Goal: Task Accomplishment & Management: Complete application form

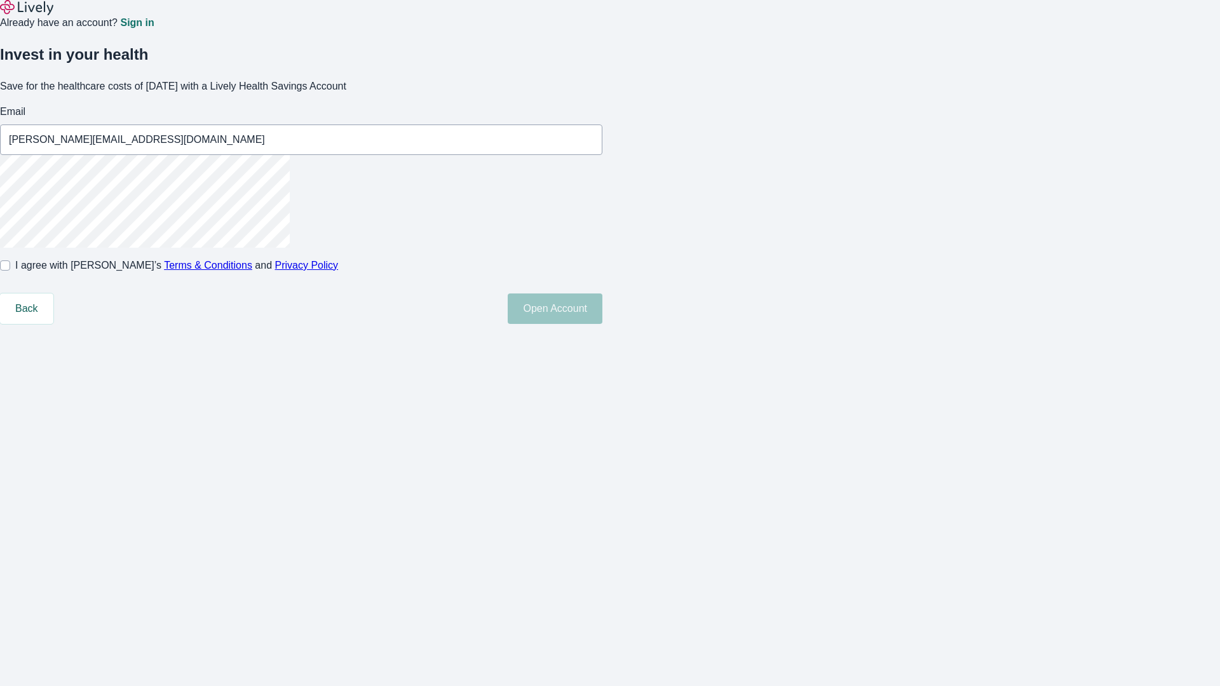
click at [10, 271] on input "I agree with Lively’s Terms & Conditions and Privacy Policy" at bounding box center [5, 266] width 10 height 10
checkbox input "true"
click at [602, 324] on button "Open Account" at bounding box center [555, 309] width 95 height 31
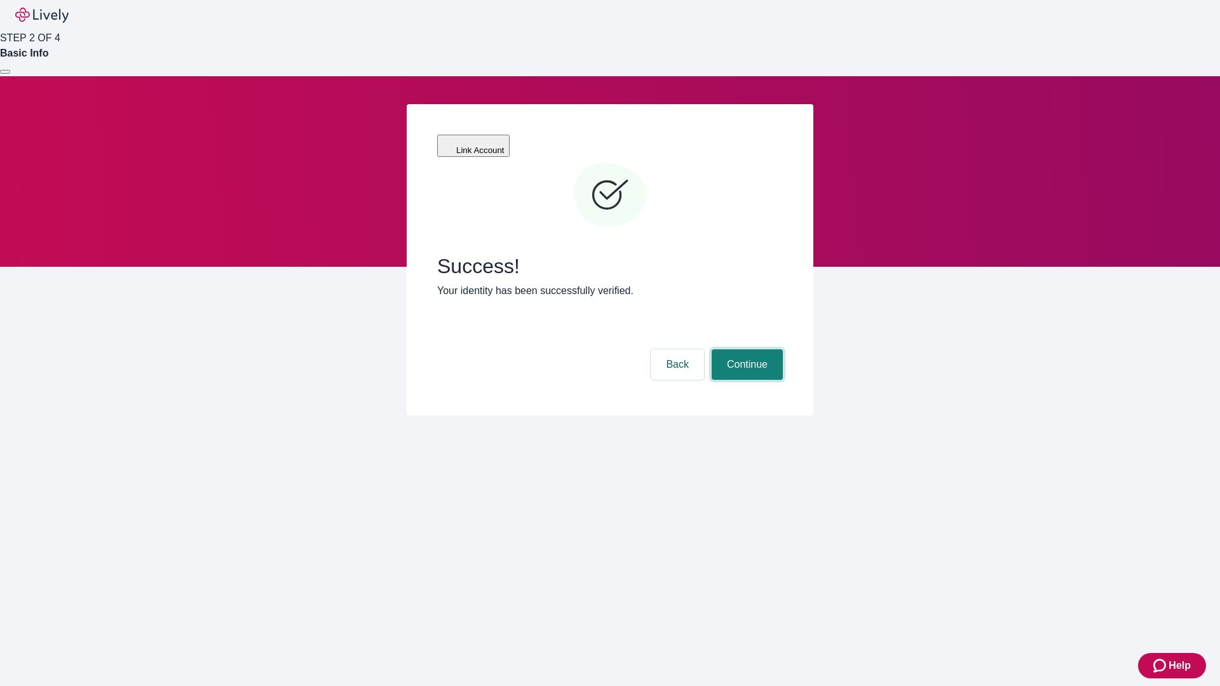
click at [745, 350] on button "Continue" at bounding box center [747, 365] width 71 height 31
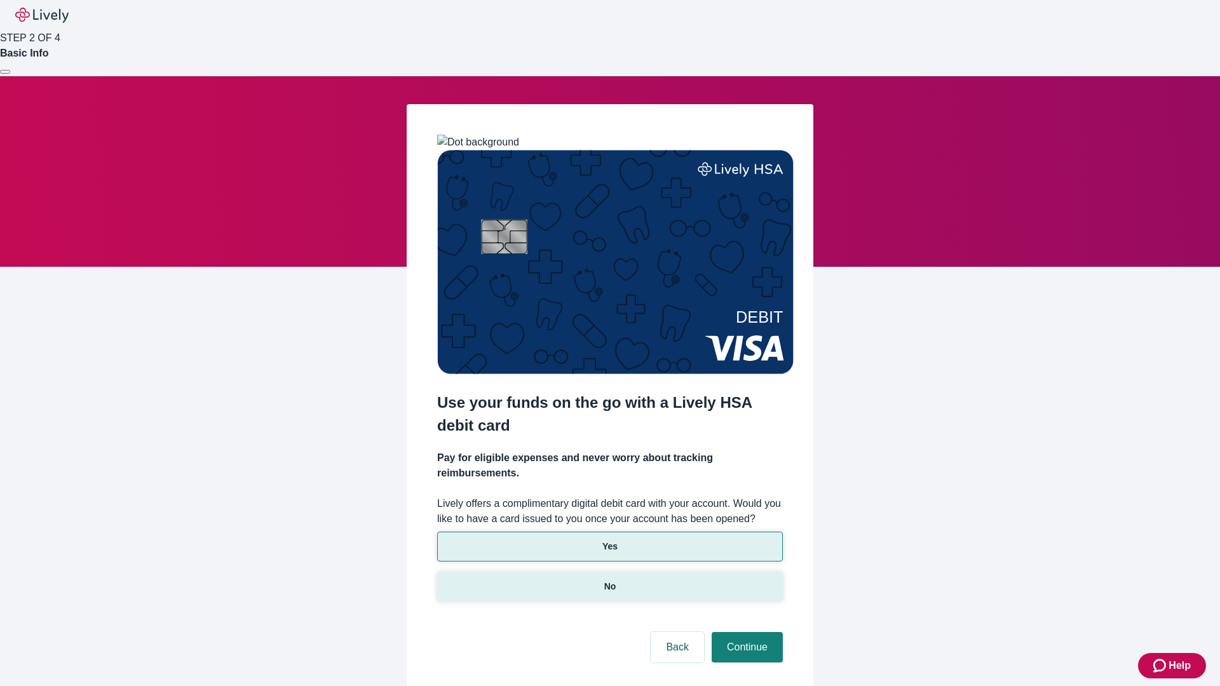
click at [609, 580] on p "No" at bounding box center [610, 586] width 12 height 13
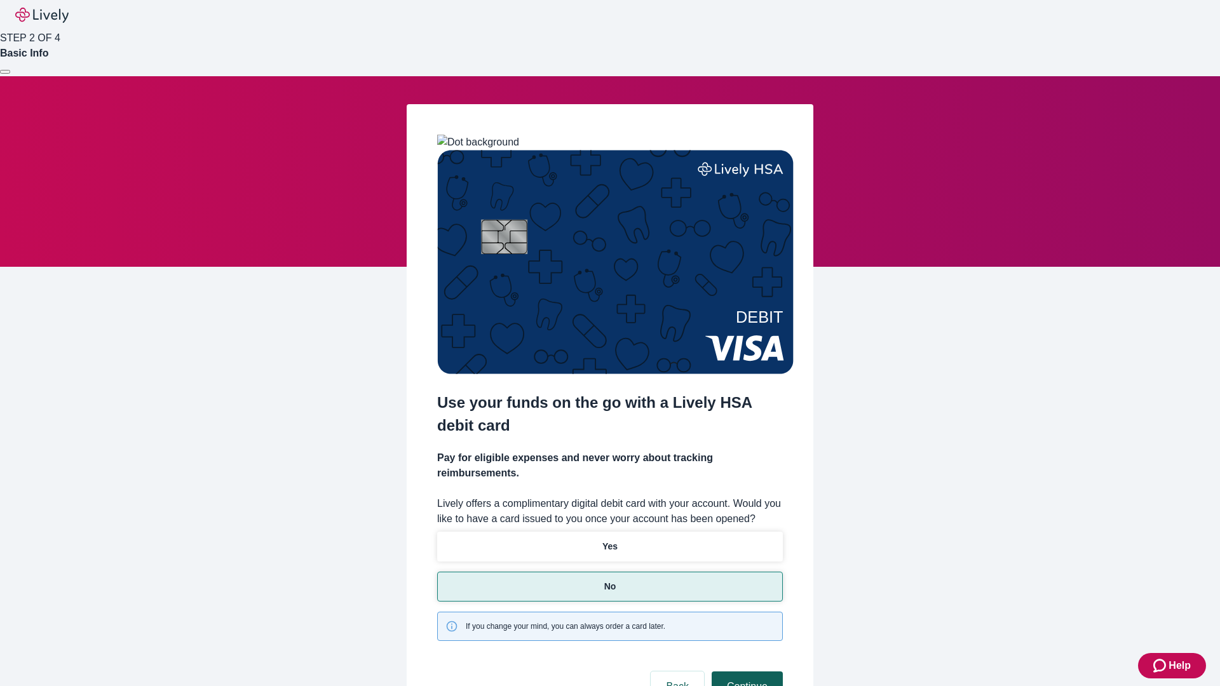
click at [745, 672] on button "Continue" at bounding box center [747, 687] width 71 height 31
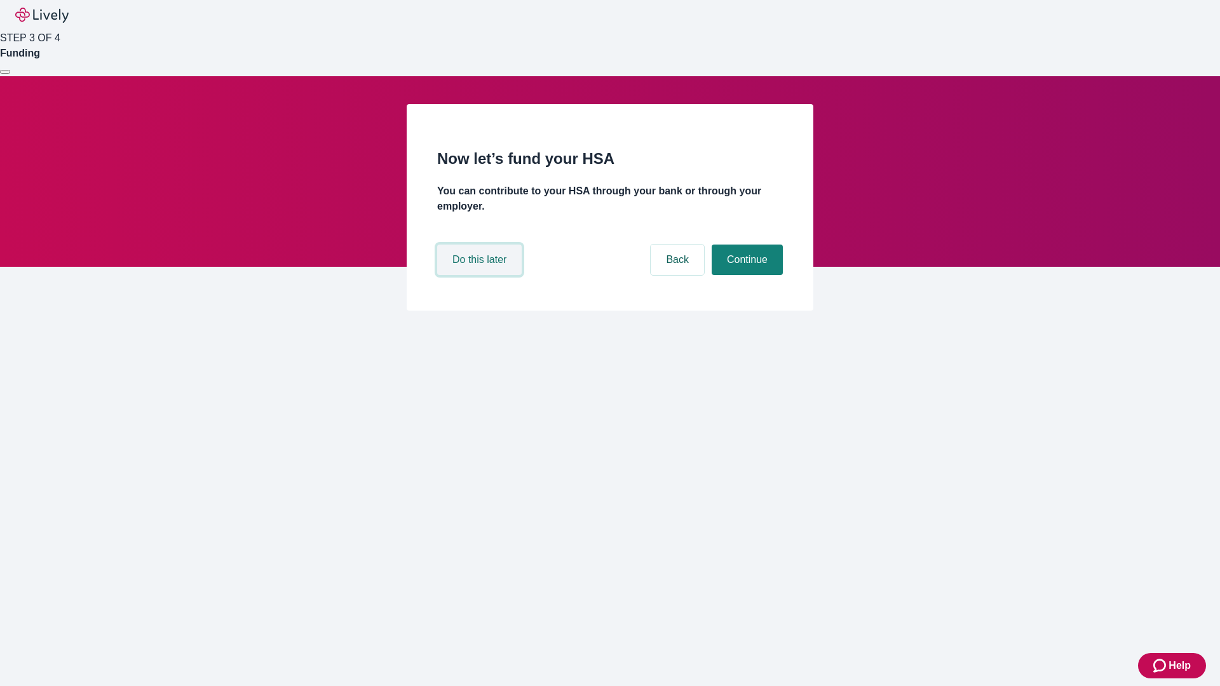
click at [481, 275] on button "Do this later" at bounding box center [479, 260] width 85 height 31
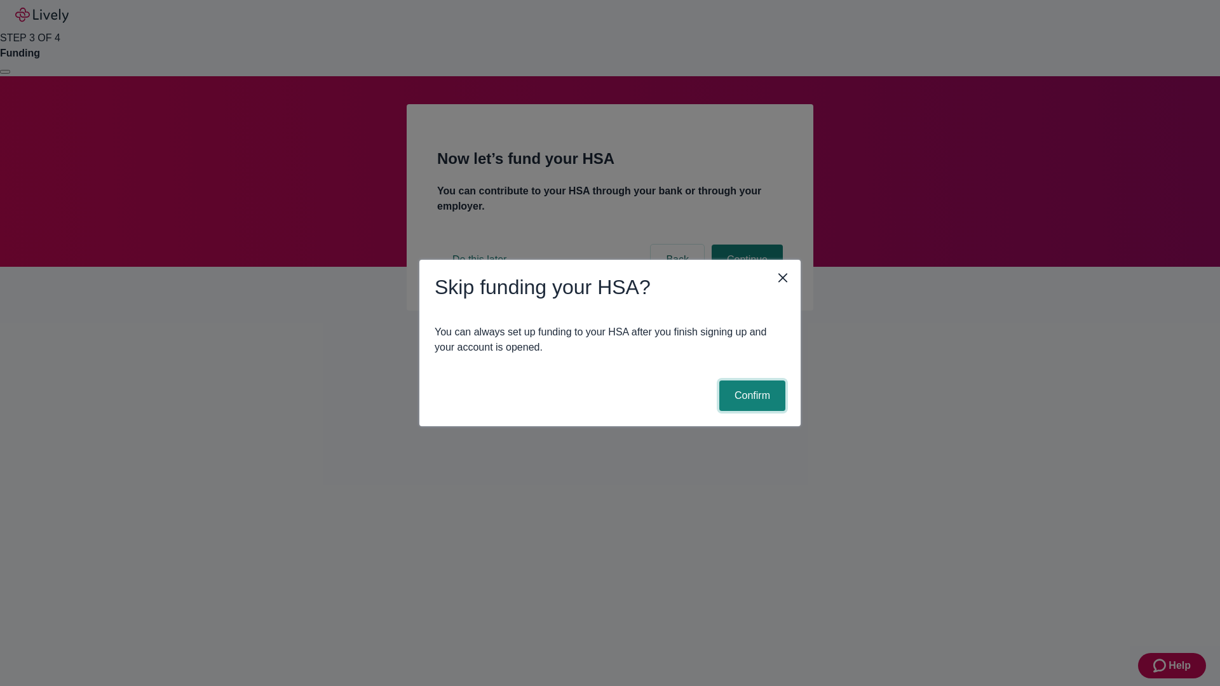
click at [751, 396] on button "Confirm" at bounding box center [752, 396] width 66 height 31
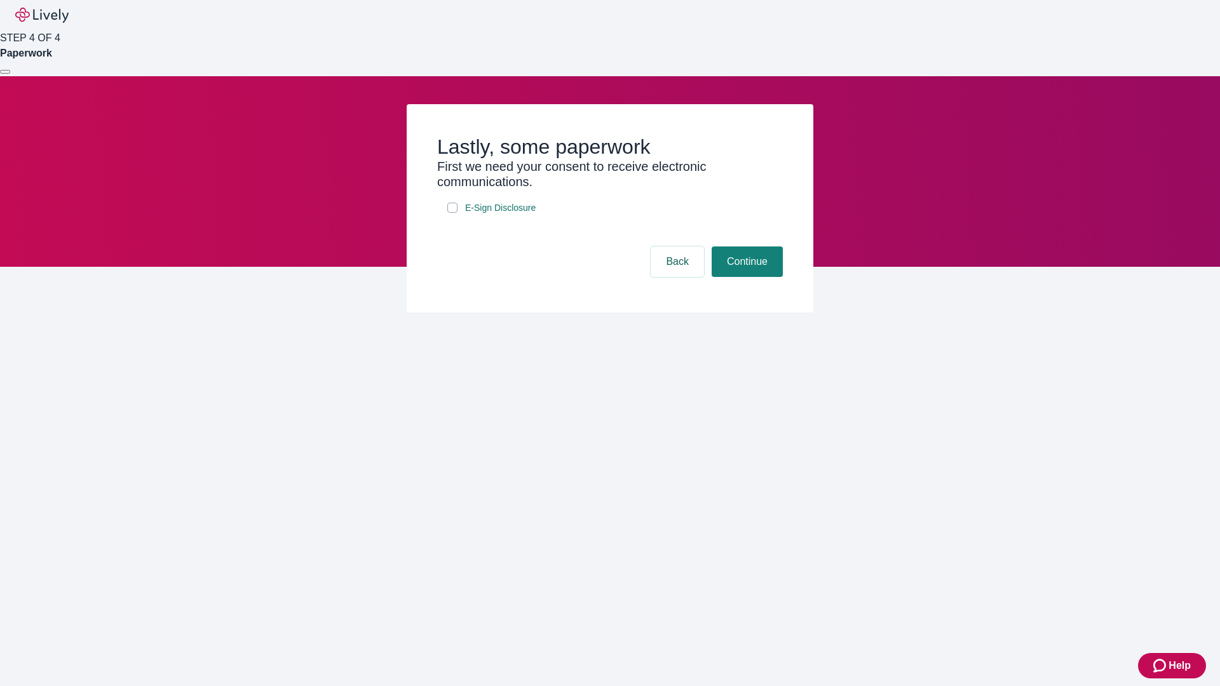
click at [452, 213] on input "E-Sign Disclosure" at bounding box center [452, 208] width 10 height 10
checkbox input "true"
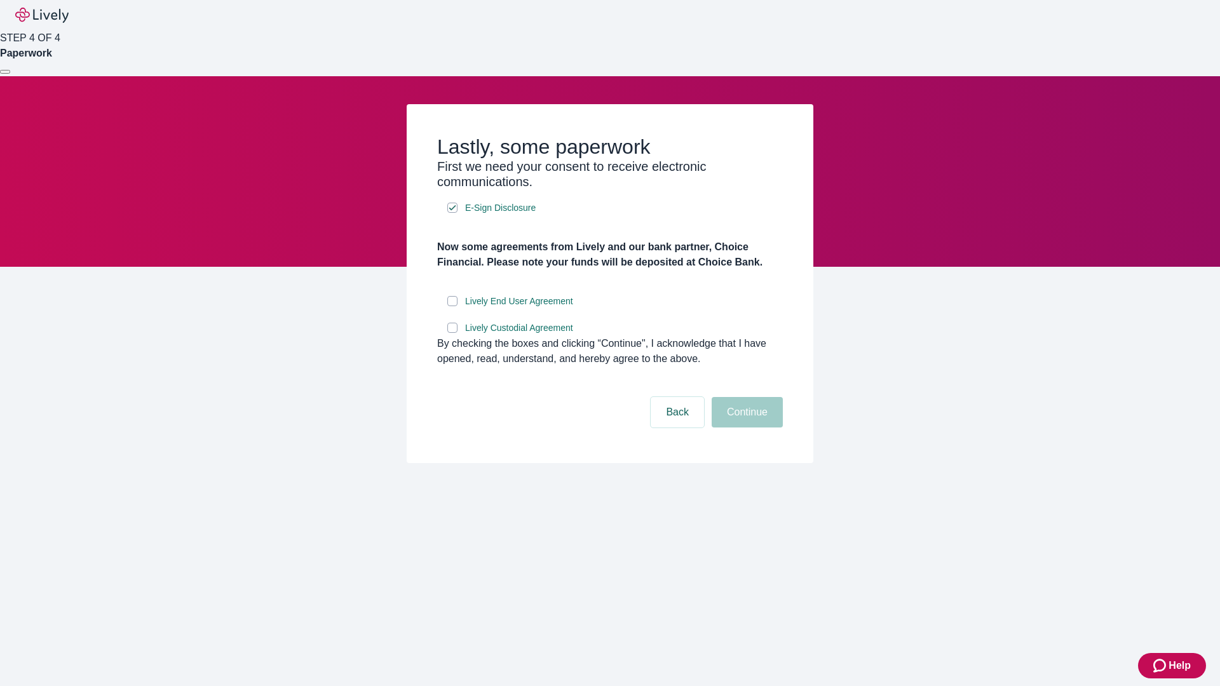
click at [452, 306] on input "Lively End User Agreement" at bounding box center [452, 301] width 10 height 10
checkbox input "true"
click at [452, 333] on input "Lively Custodial Agreement" at bounding box center [452, 328] width 10 height 10
checkbox input "true"
click at [745, 428] on button "Continue" at bounding box center [747, 412] width 71 height 31
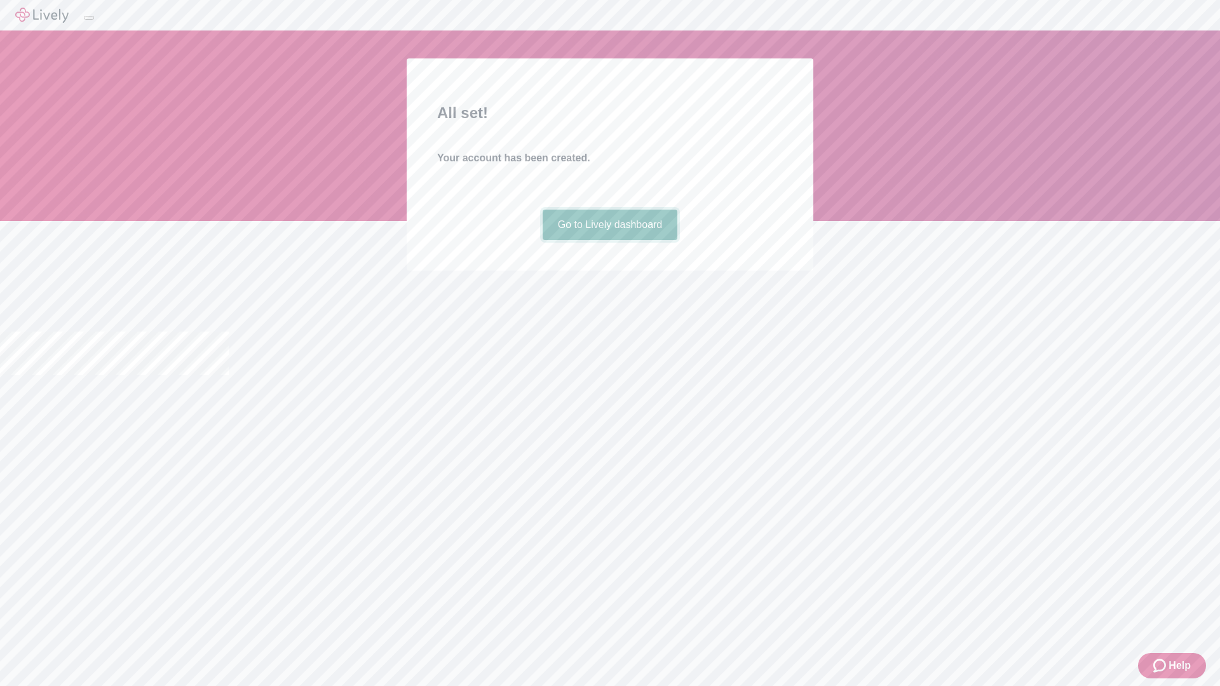
click at [609, 240] on link "Go to Lively dashboard" at bounding box center [610, 225] width 135 height 31
